Goal: Task Accomplishment & Management: Use online tool/utility

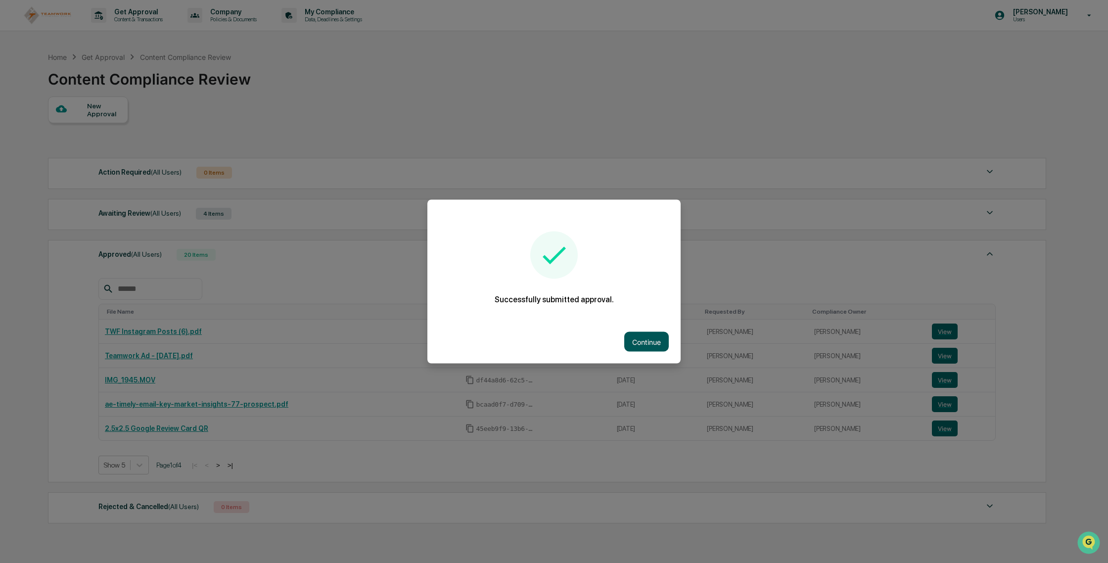
click at [648, 333] on button "Continue" at bounding box center [646, 342] width 45 height 20
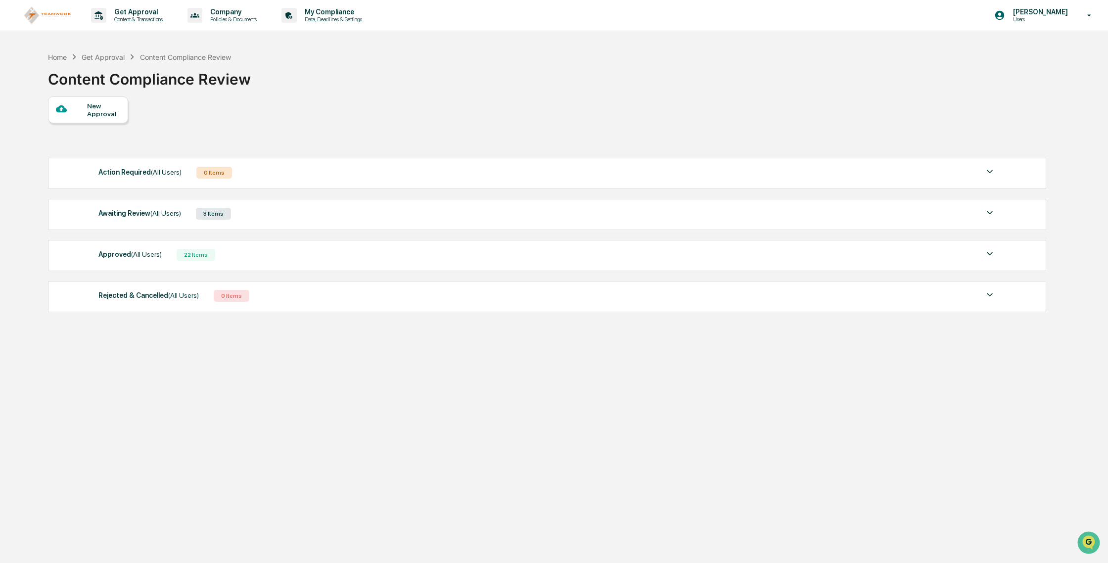
click at [78, 112] on div at bounding box center [71, 109] width 31 height 12
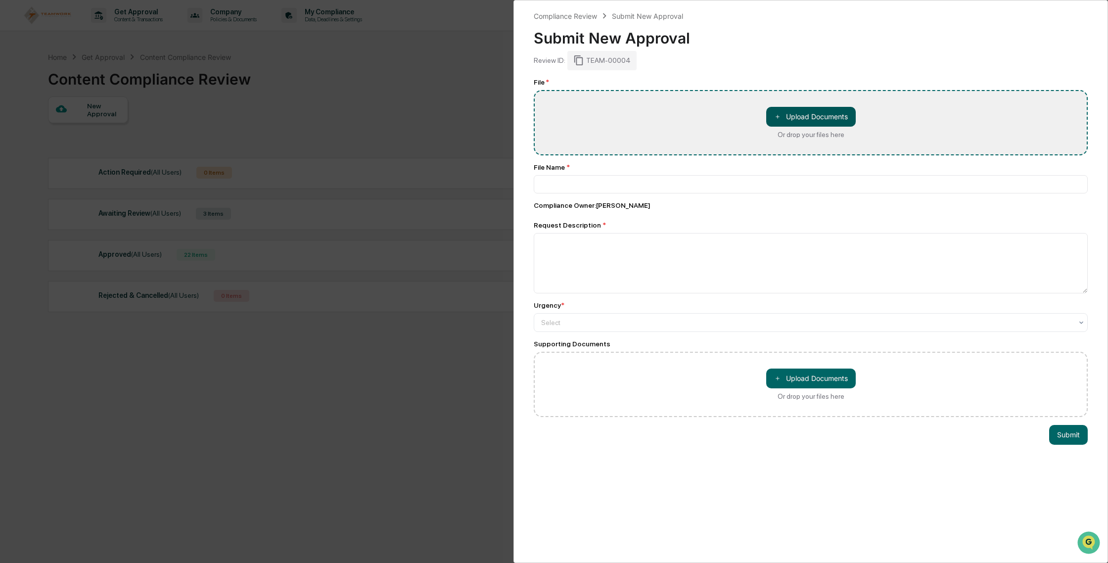
type input "**********"
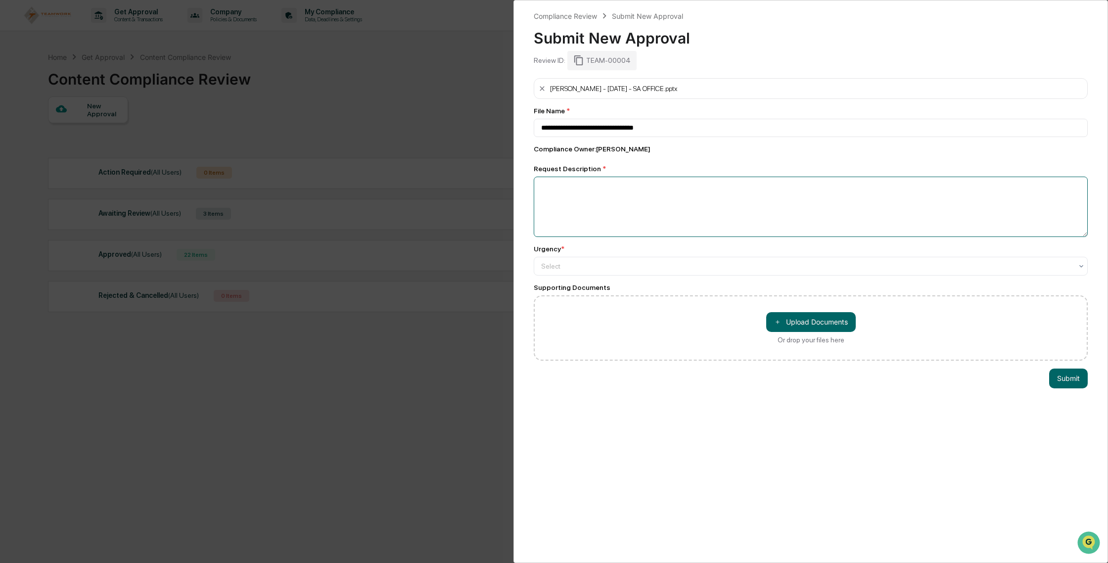
click at [653, 214] on textarea at bounding box center [811, 207] width 554 height 60
type textarea "**********"
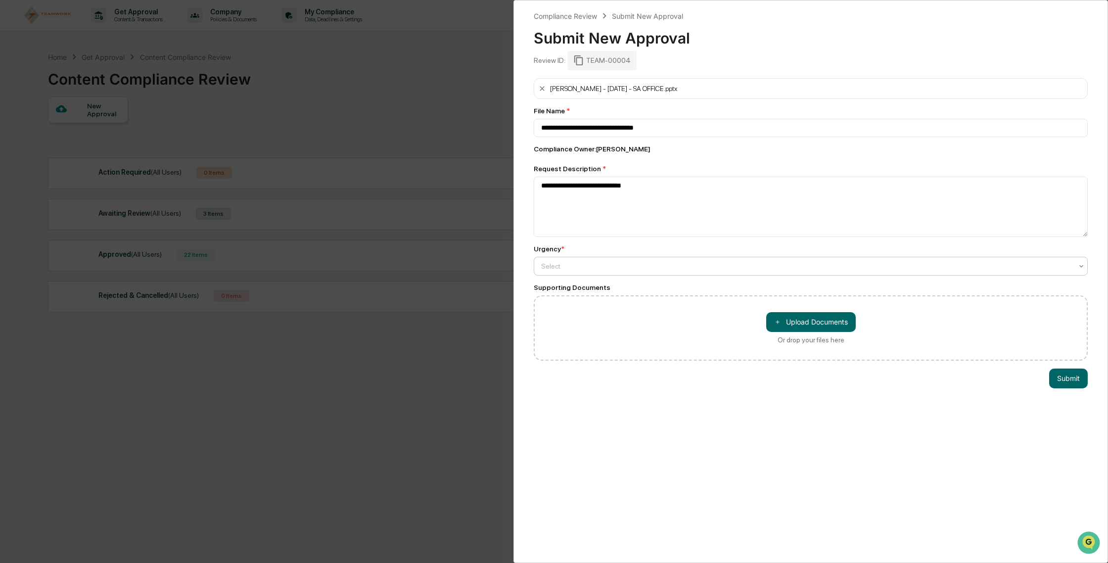
click at [693, 262] on div at bounding box center [806, 266] width 531 height 10
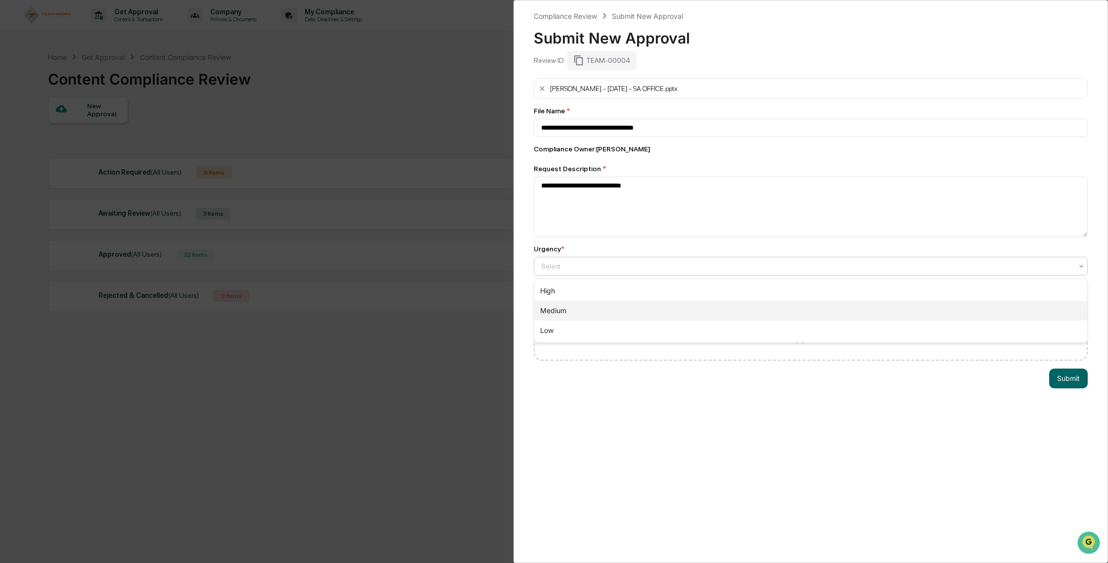
click at [691, 303] on div "Medium" at bounding box center [810, 311] width 553 height 20
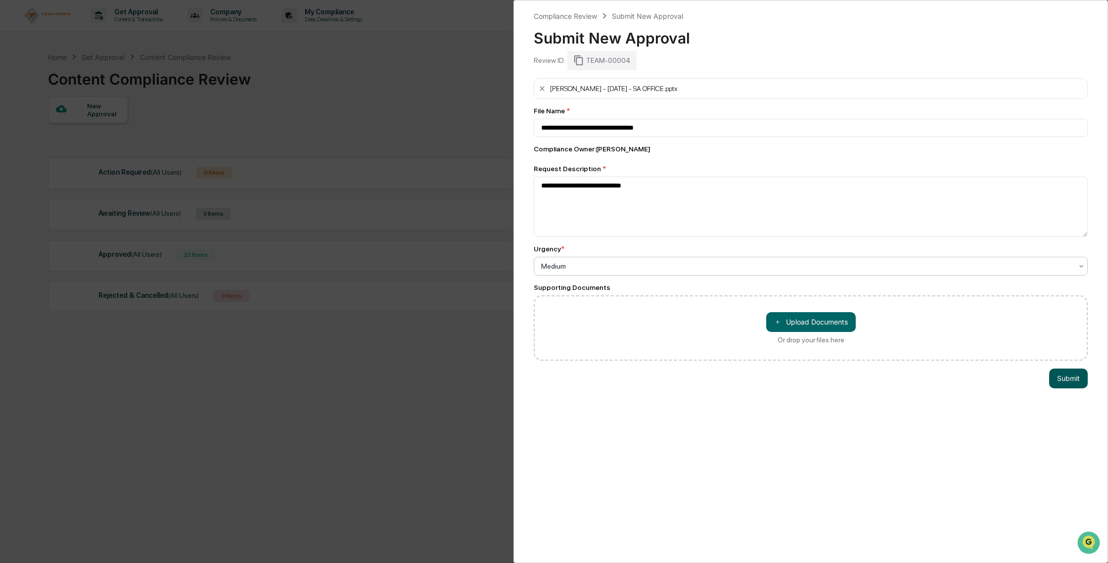
click at [1062, 379] on button "Submit" at bounding box center [1068, 379] width 39 height 20
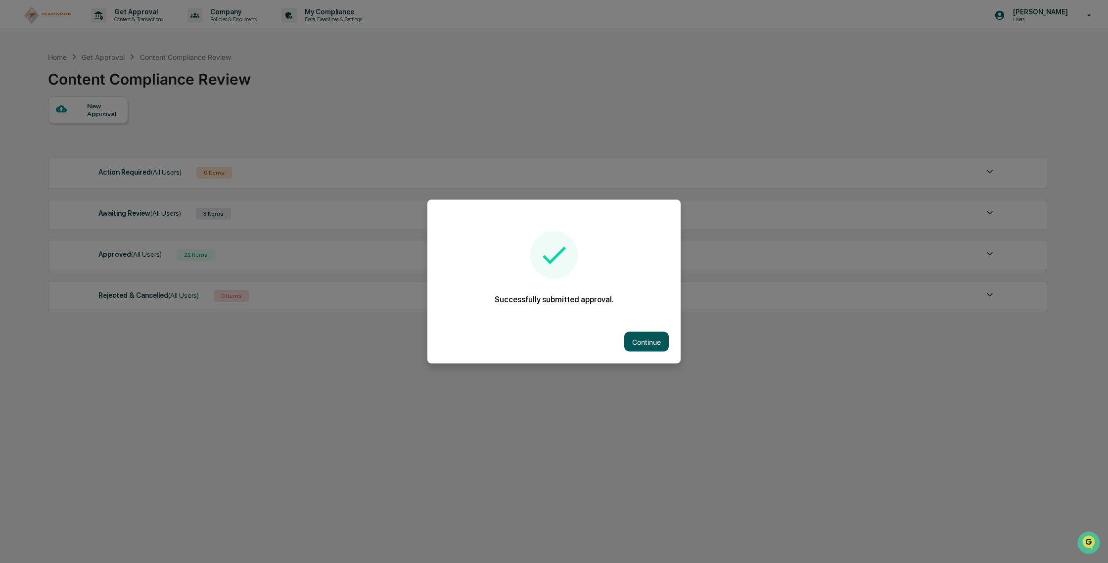
click at [653, 345] on button "Continue" at bounding box center [646, 342] width 45 height 20
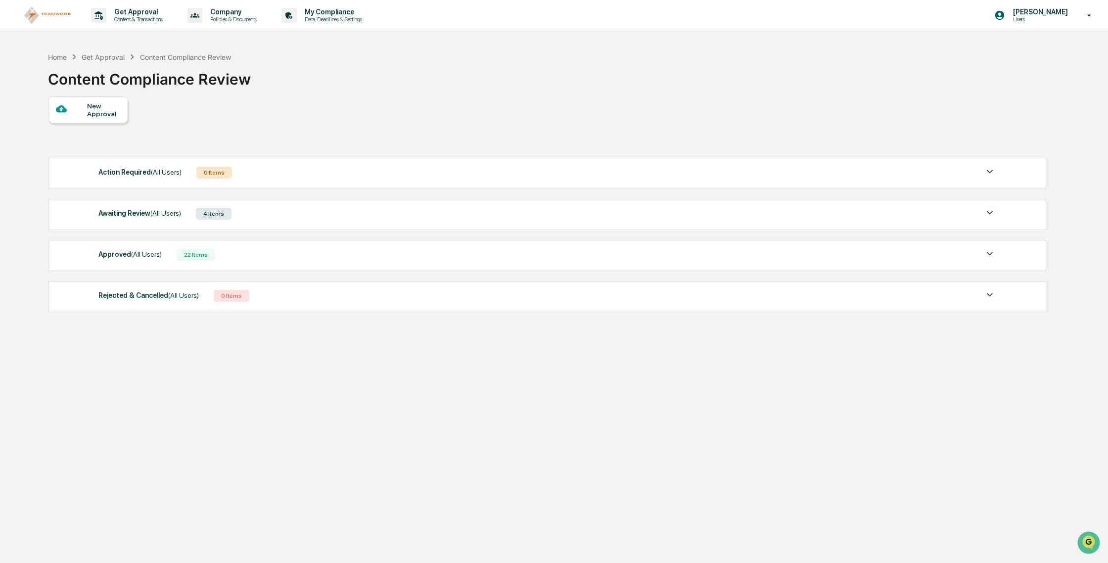
click at [343, 227] on div "Awaiting Review (All Users) 4 Items File Name Review Id Created Date Requested …" at bounding box center [547, 214] width 998 height 31
drag, startPoint x: 355, startPoint y: 212, endPoint x: 375, endPoint y: 217, distance: 19.9
click at [355, 212] on div "Awaiting Review (All Users) 4 Items" at bounding box center [546, 214] width 897 height 14
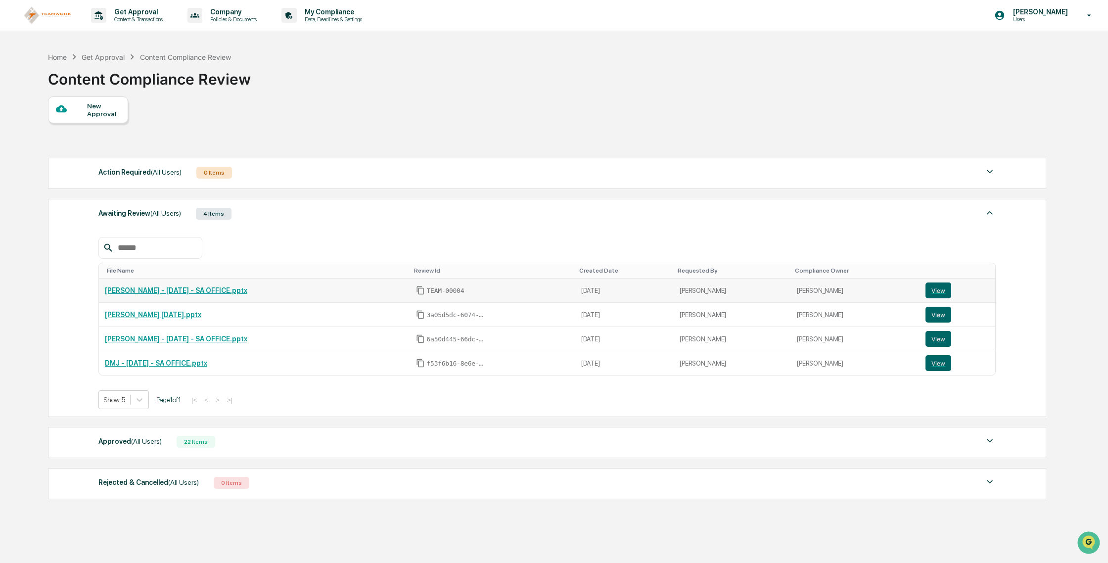
click at [283, 294] on div "[PERSON_NAME] - [DATE] - SA OFFICE.pptx" at bounding box center [254, 290] width 299 height 8
click at [309, 294] on div "[PERSON_NAME] - [DATE] - SA OFFICE.pptx" at bounding box center [254, 290] width 299 height 8
click at [947, 287] on button "View" at bounding box center [939, 291] width 26 height 16
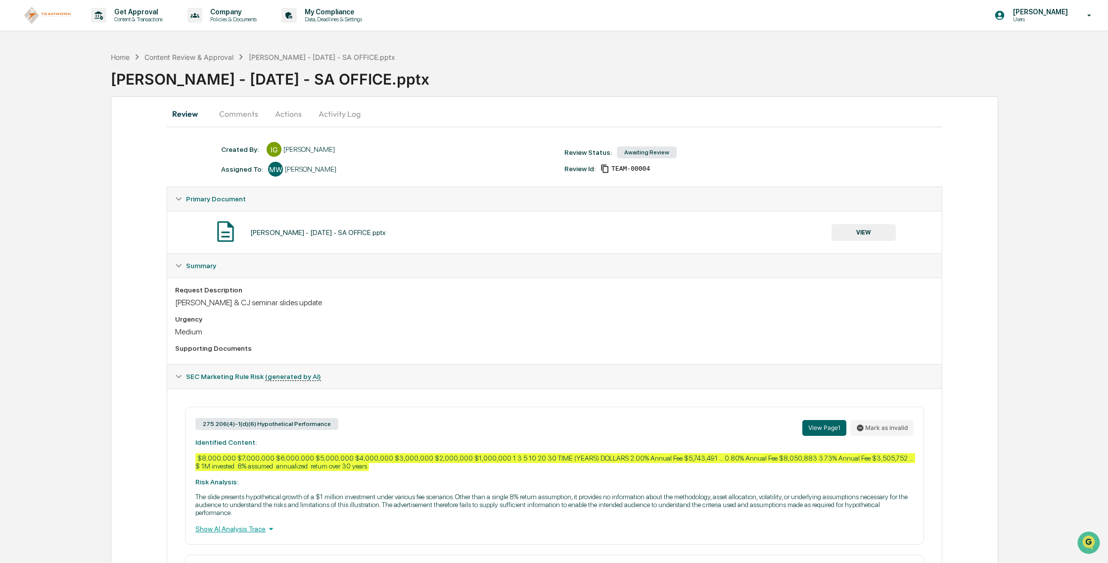
click at [247, 111] on button "Comments" at bounding box center [238, 114] width 55 height 24
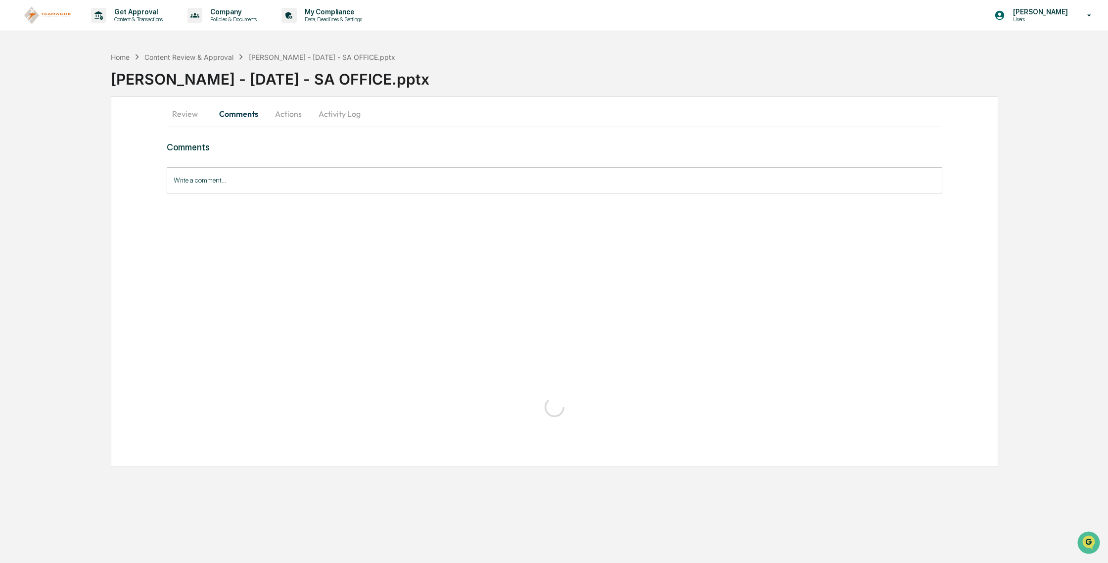
click at [271, 115] on button "Actions" at bounding box center [288, 114] width 45 height 24
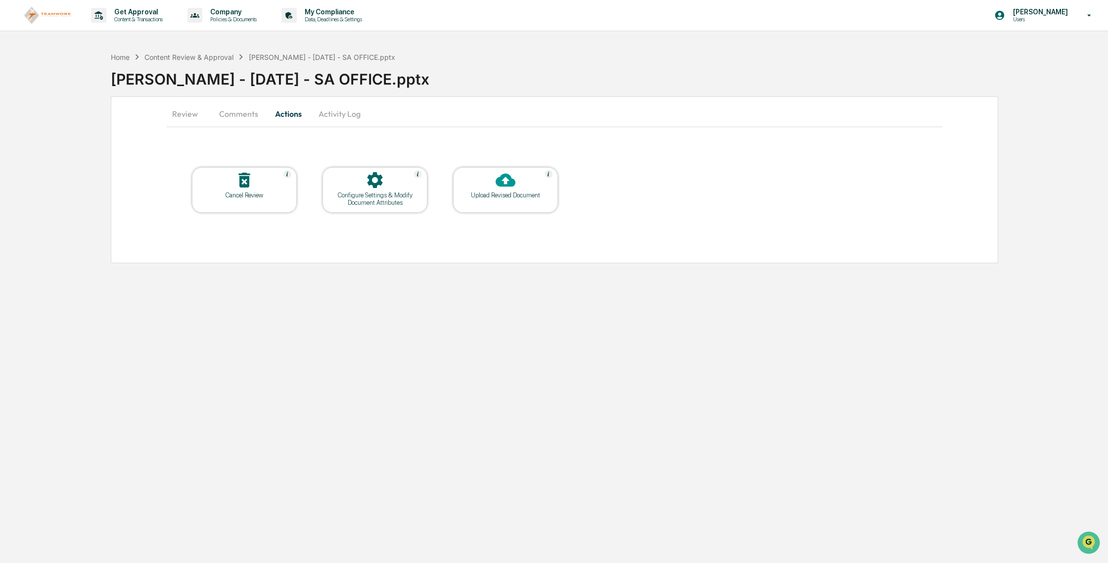
click at [242, 186] on icon at bounding box center [243, 180] width 11 height 15
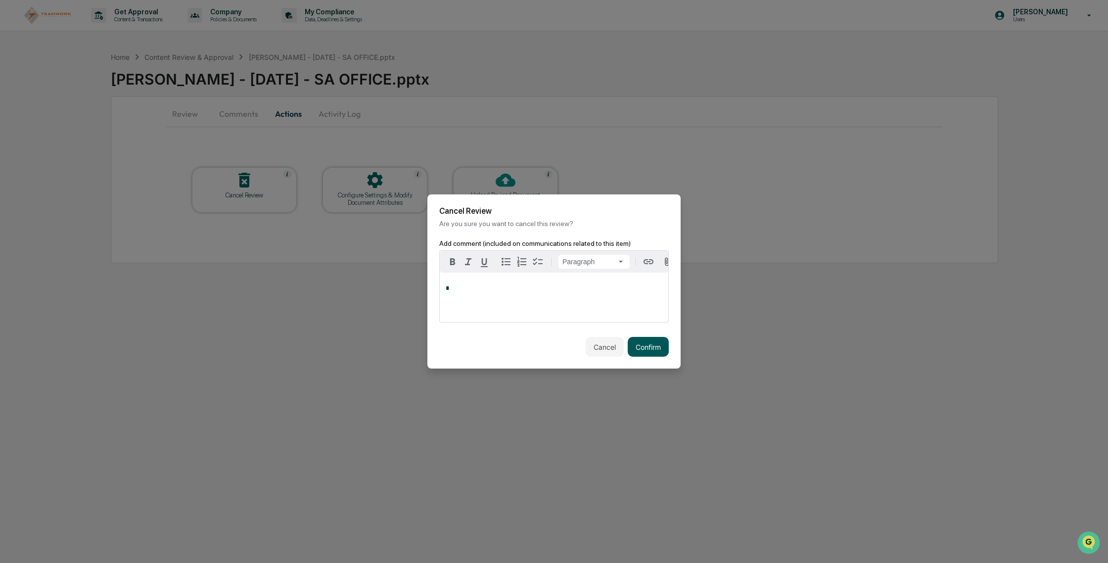
click at [659, 348] on button "Confirm" at bounding box center [648, 347] width 41 height 20
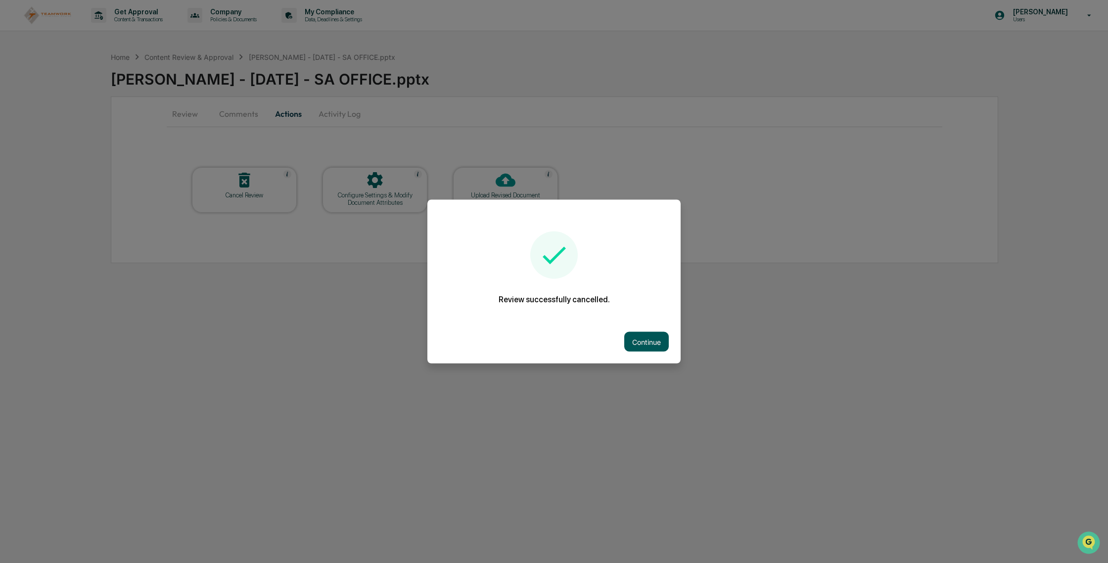
click at [642, 342] on button "Continue" at bounding box center [646, 342] width 45 height 20
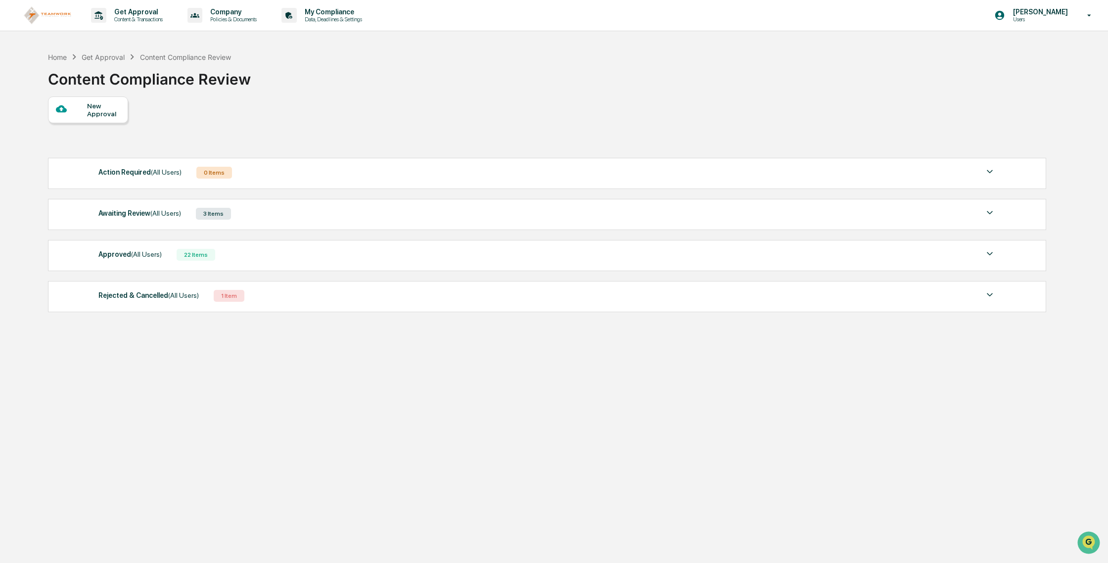
drag, startPoint x: 254, startPoint y: 216, endPoint x: 172, endPoint y: 209, distance: 82.4
click at [253, 216] on div "Awaiting Review (All Users) 3 Items" at bounding box center [546, 214] width 897 height 14
